Goal: Information Seeking & Learning: Check status

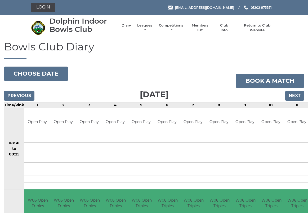
scroll to position [1, 0]
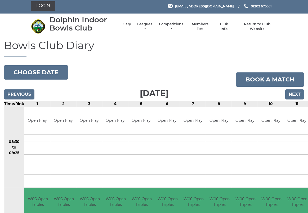
click at [179, 25] on link "Competitions" at bounding box center [171, 27] width 25 height 10
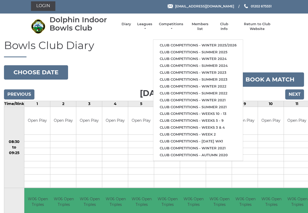
click at [183, 42] on link "Club competitions - Winter 2025/2026" at bounding box center [198, 45] width 90 height 7
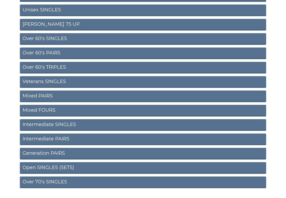
scroll to position [175, 0]
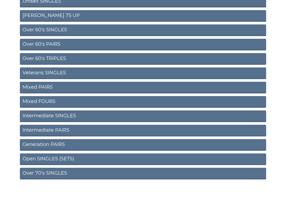
click at [8, 179] on section "Competitions: Winter 2025/2026 Mens SINGLES Mens PAIRS Mens TRIPLES Mens FOURS …" at bounding box center [143, 28] width 286 height 326
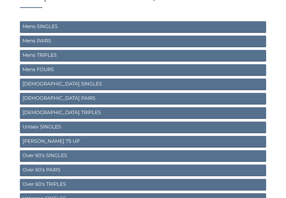
scroll to position [29, 0]
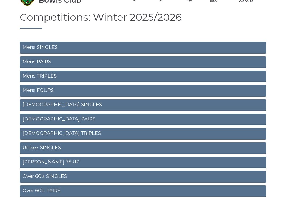
click at [37, 62] on link "Mens PAIRS" at bounding box center [143, 62] width 246 height 12
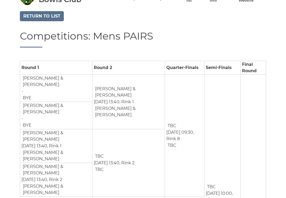
scroll to position [30, 0]
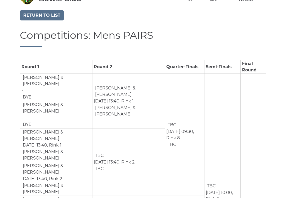
click at [93, 142] on td "TBC Jan 10th, 13:40, Rink 2 TBC" at bounding box center [129, 162] width 72 height 67
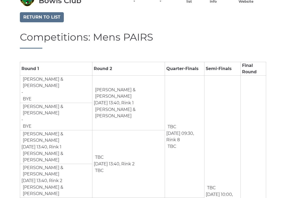
scroll to position [0, 0]
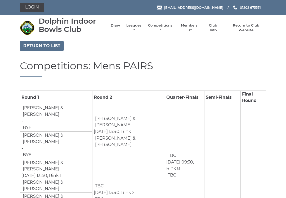
click at [36, 44] on link "Return to list" at bounding box center [42, 46] width 44 height 10
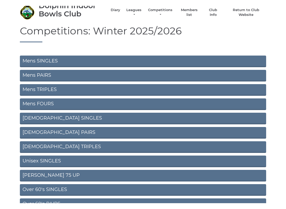
scroll to position [10, 0]
